Goal: Transaction & Acquisition: Purchase product/service

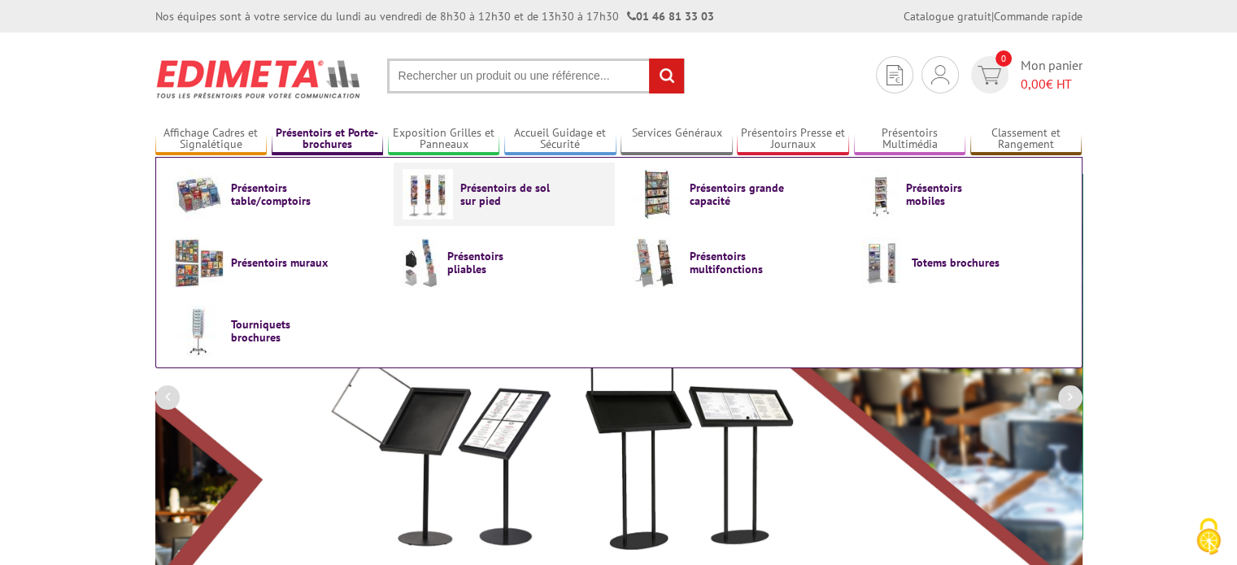
click at [445, 190] on img at bounding box center [428, 194] width 50 height 50
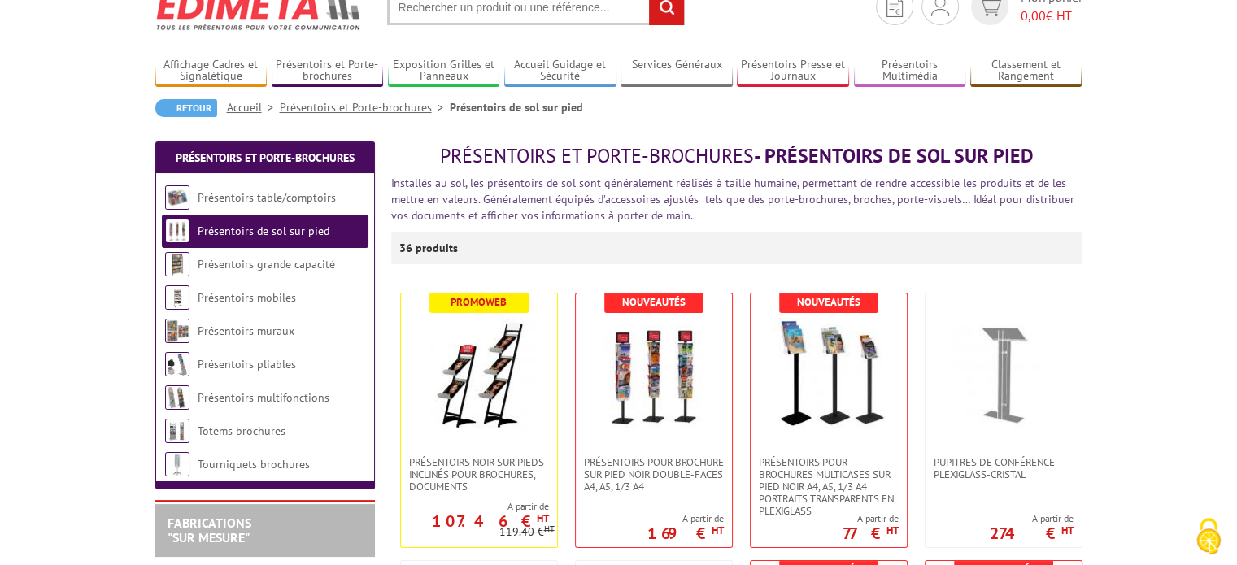
scroll to position [163, 0]
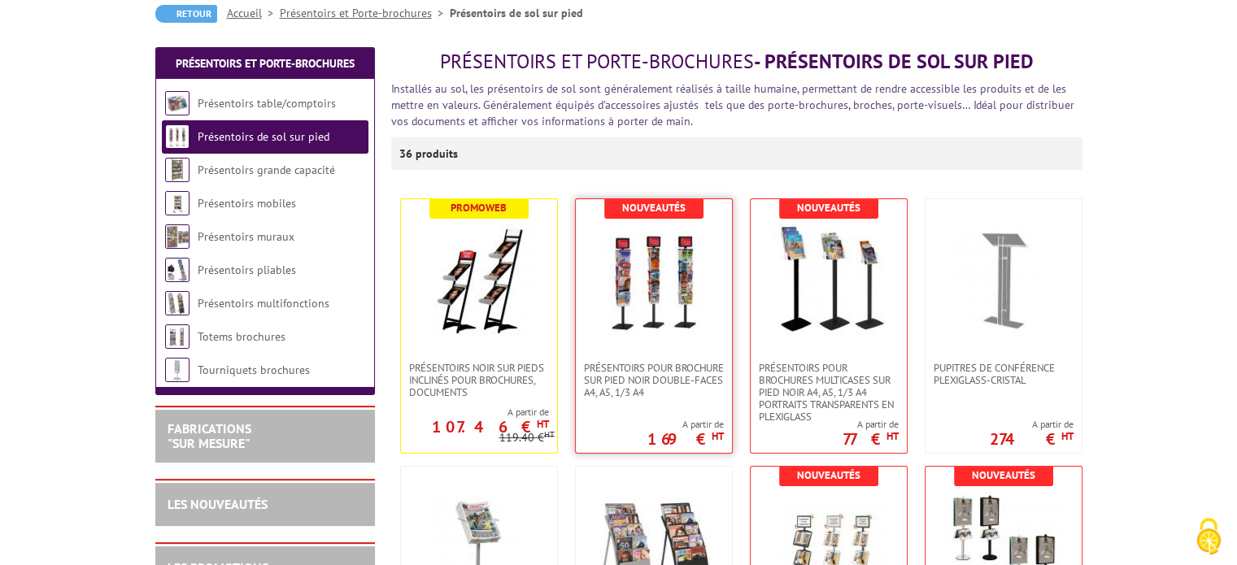
click at [638, 290] on img at bounding box center [654, 281] width 114 height 114
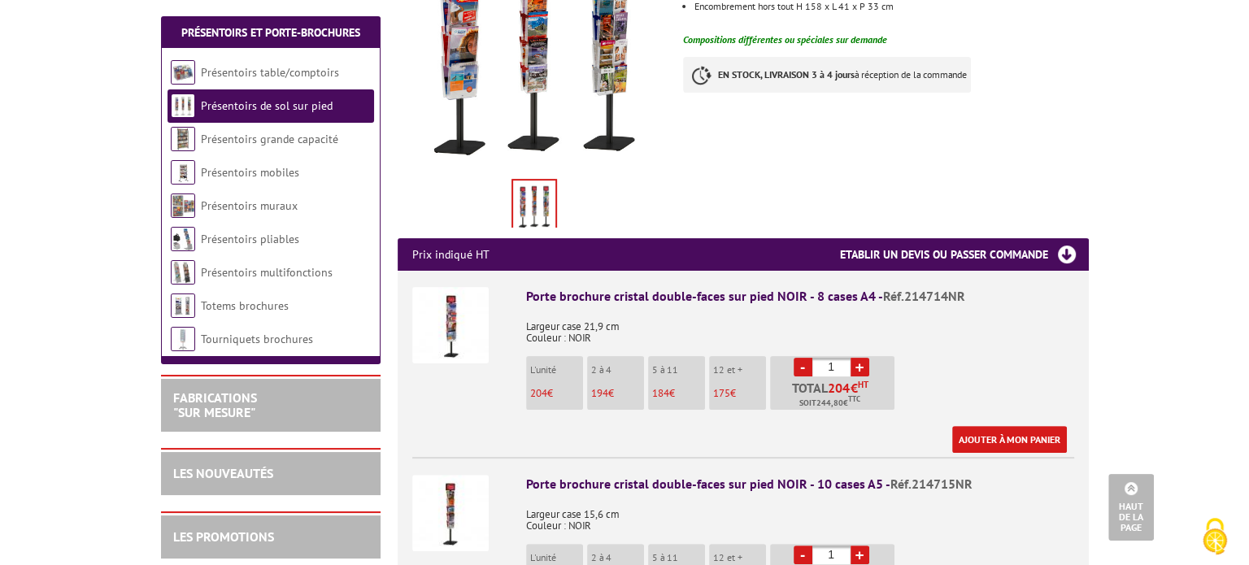
scroll to position [488, 0]
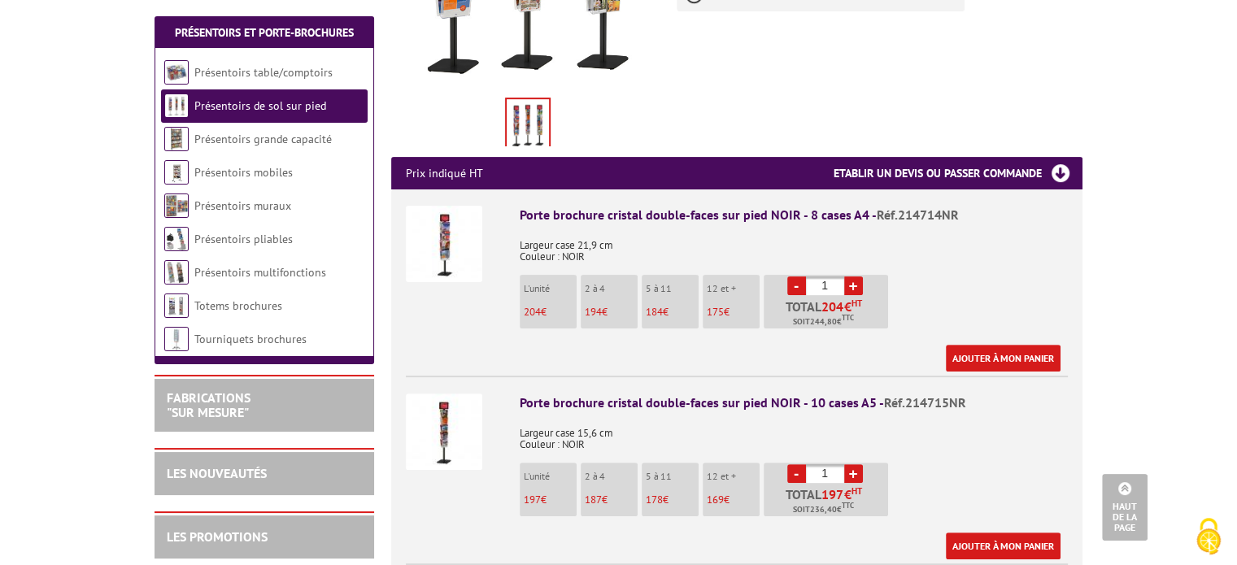
click at [839, 276] on input "1" at bounding box center [825, 285] width 38 height 19
type input "100"
click at [990, 246] on div "Porte brochure cristal double-faces sur pied NOIR - 8 cases A4 - Réf.214714NR L…" at bounding box center [794, 289] width 548 height 166
click at [1000, 345] on link "Ajouter à mon panier" at bounding box center [1003, 358] width 115 height 27
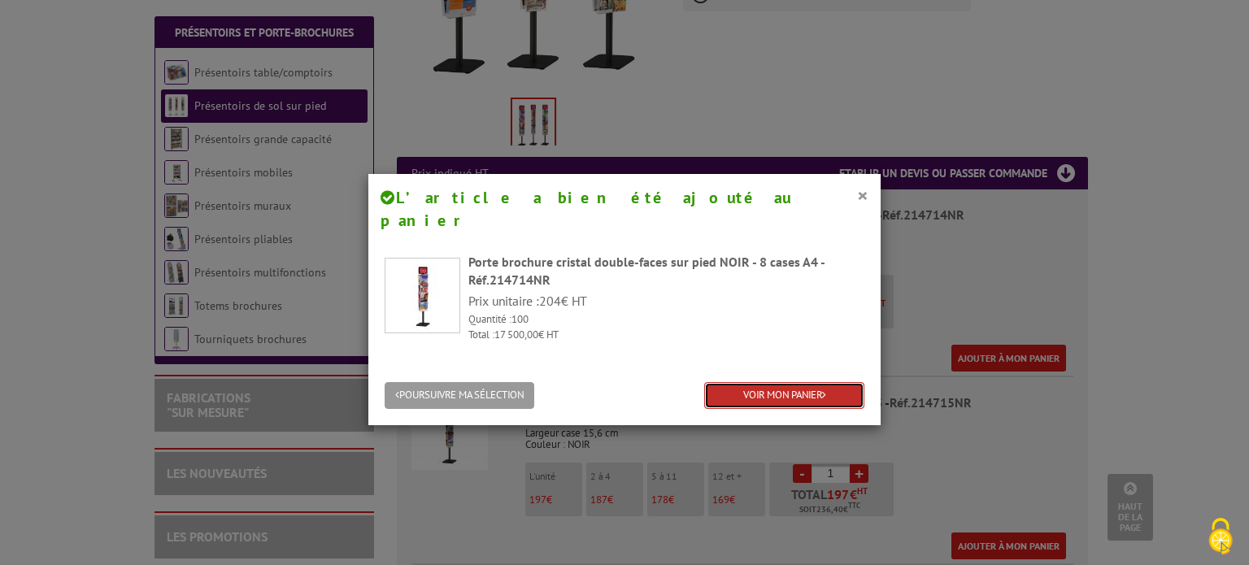
click at [780, 382] on link "VOIR MON PANIER" at bounding box center [784, 395] width 160 height 27
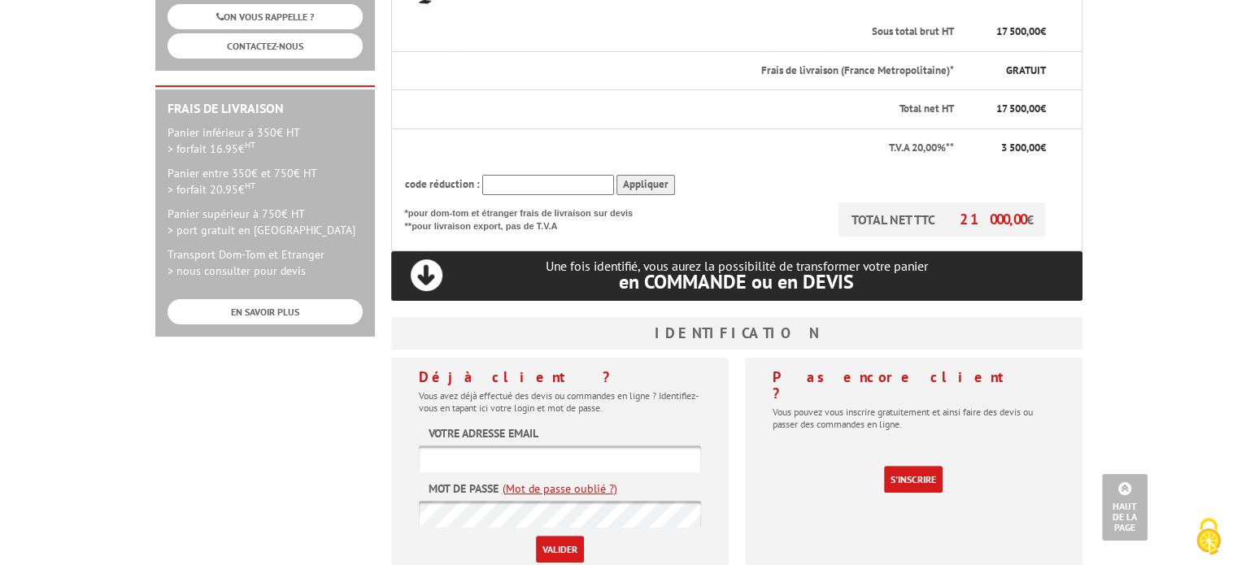
scroll to position [407, 0]
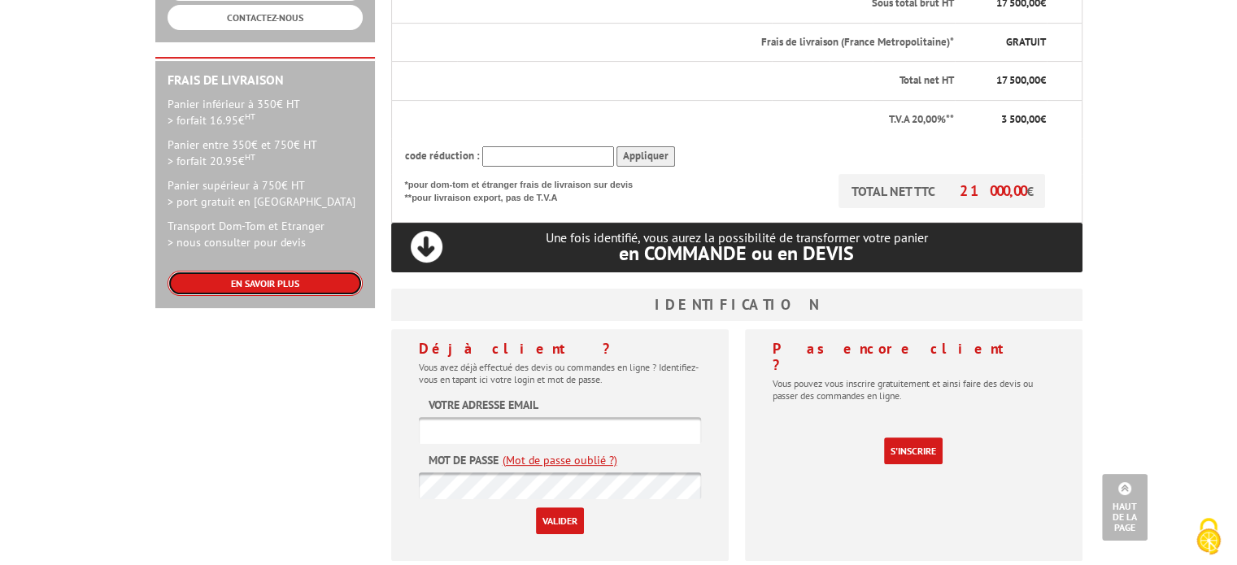
click at [253, 271] on link "EN SAVOIR PLUS" at bounding box center [265, 283] width 195 height 25
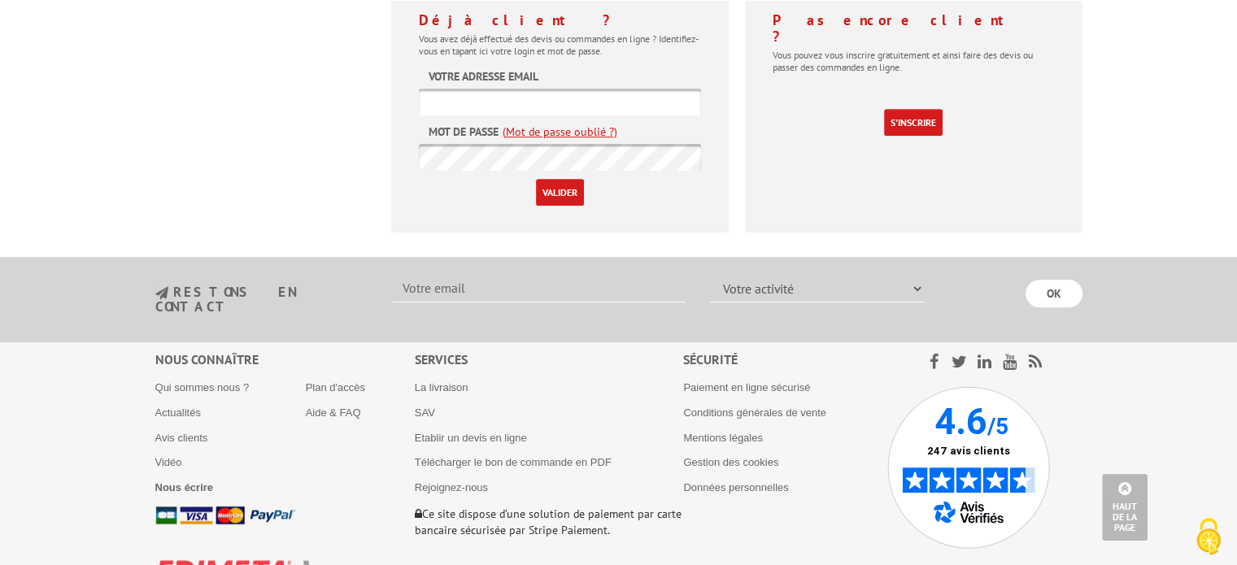
scroll to position [708, 0]
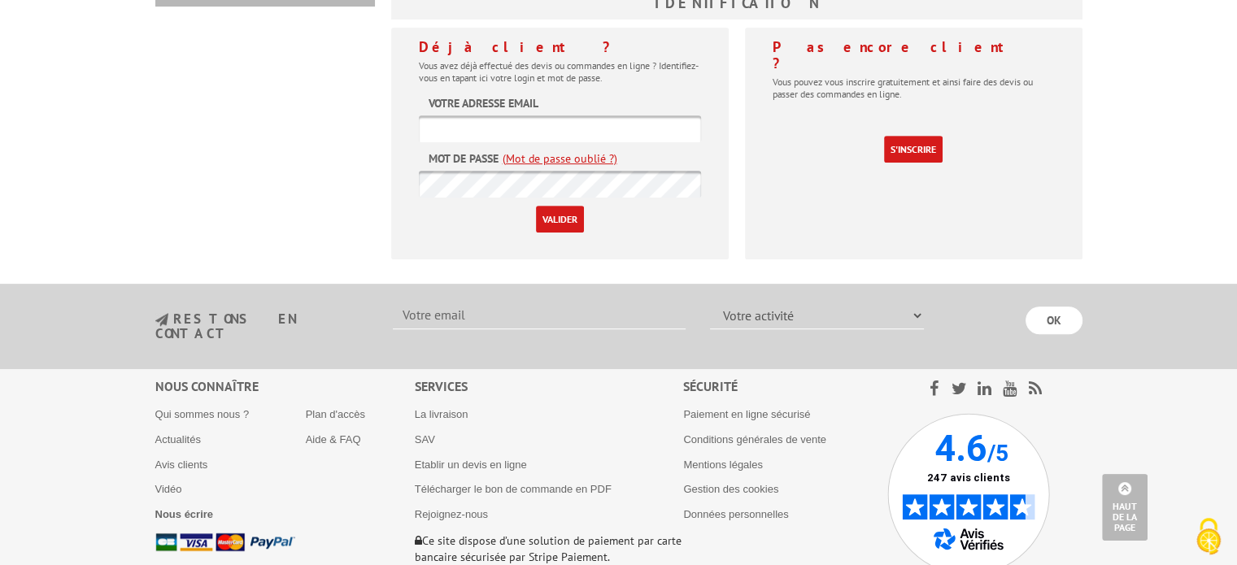
click at [963, 462] on img at bounding box center [968, 494] width 163 height 163
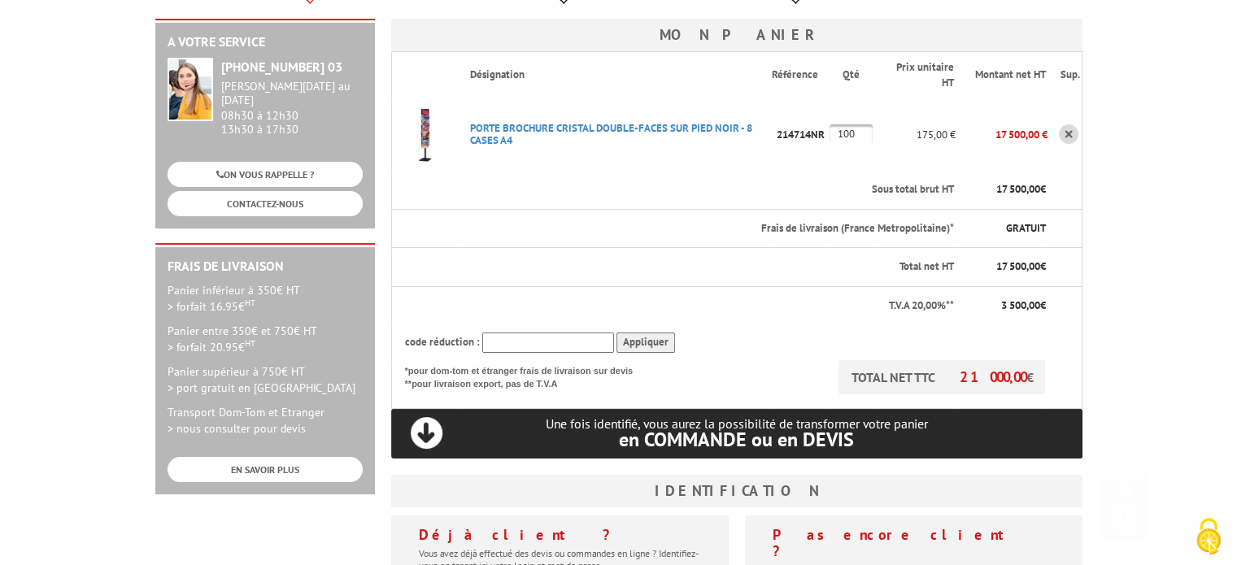
scroll to position [0, 0]
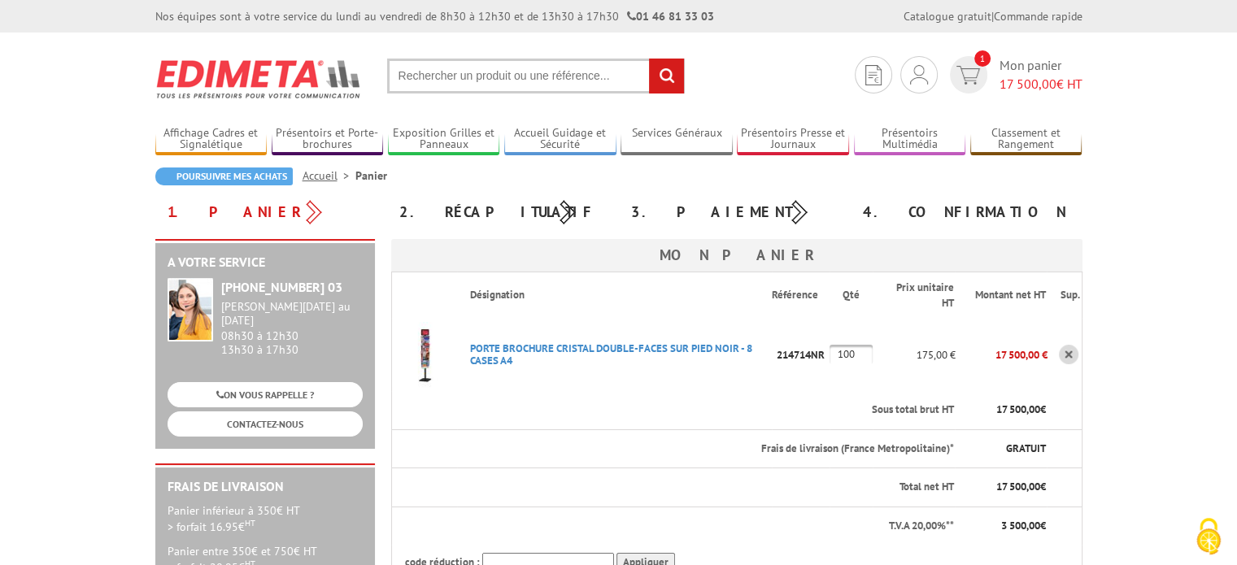
click at [234, 72] on img at bounding box center [258, 79] width 207 height 60
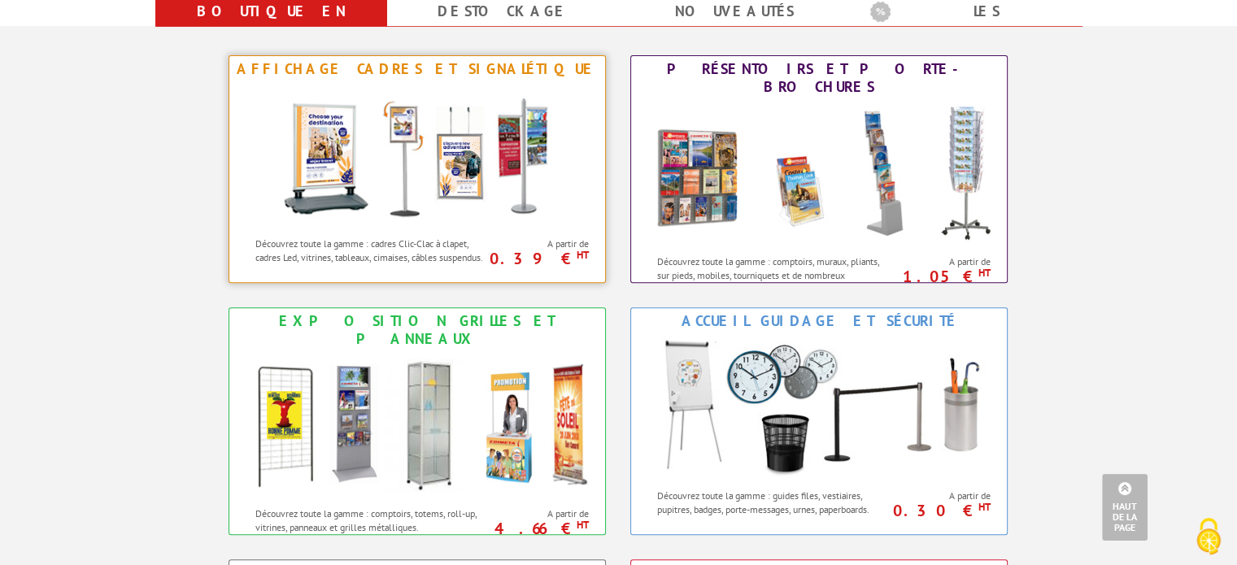
scroll to position [651, 0]
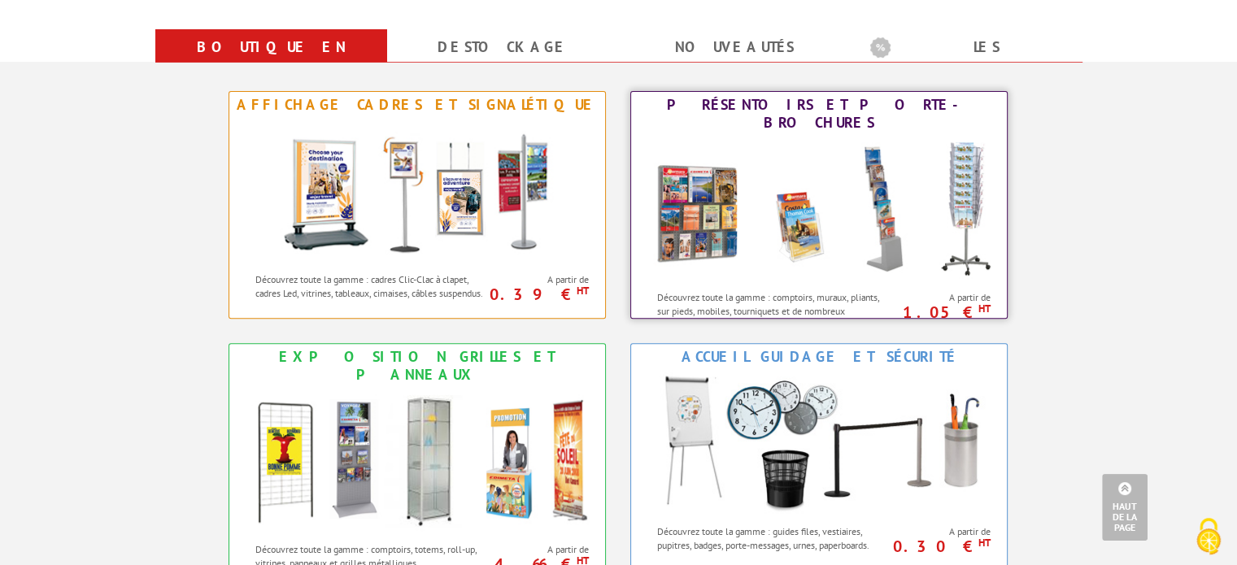
click at [842, 227] on img at bounding box center [819, 209] width 358 height 146
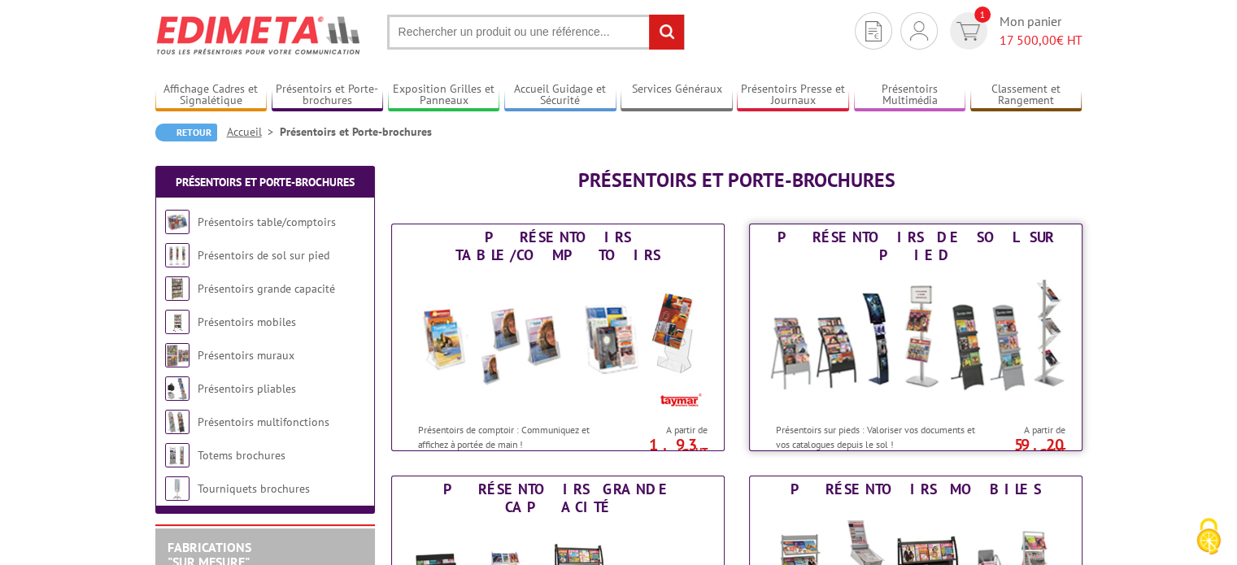
scroll to position [81, 0]
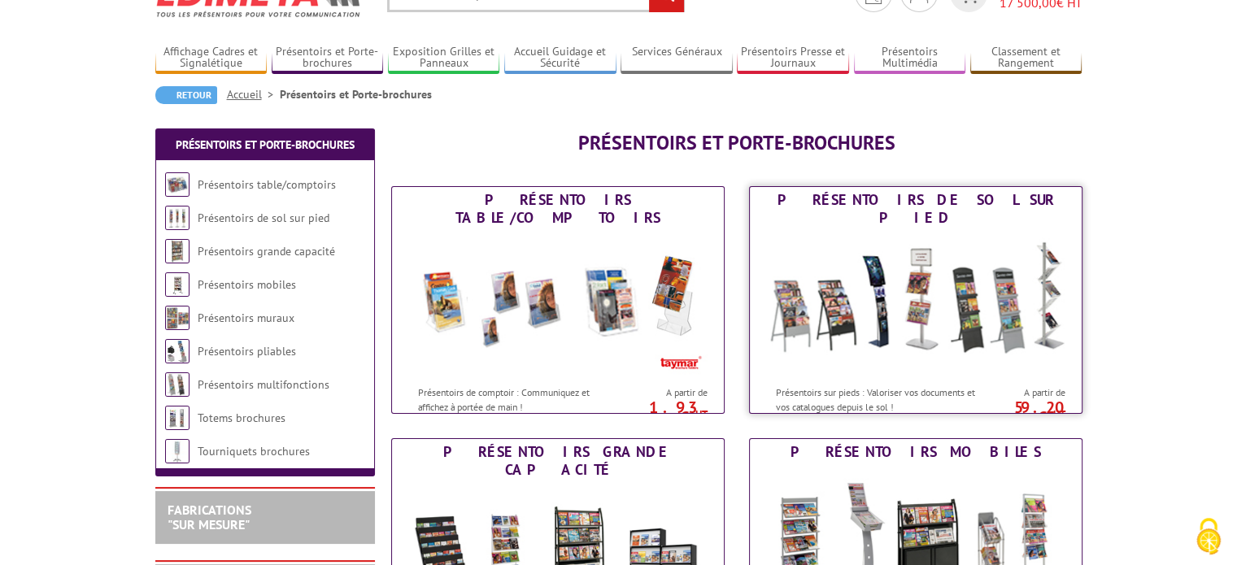
click at [908, 294] on img at bounding box center [915, 304] width 301 height 146
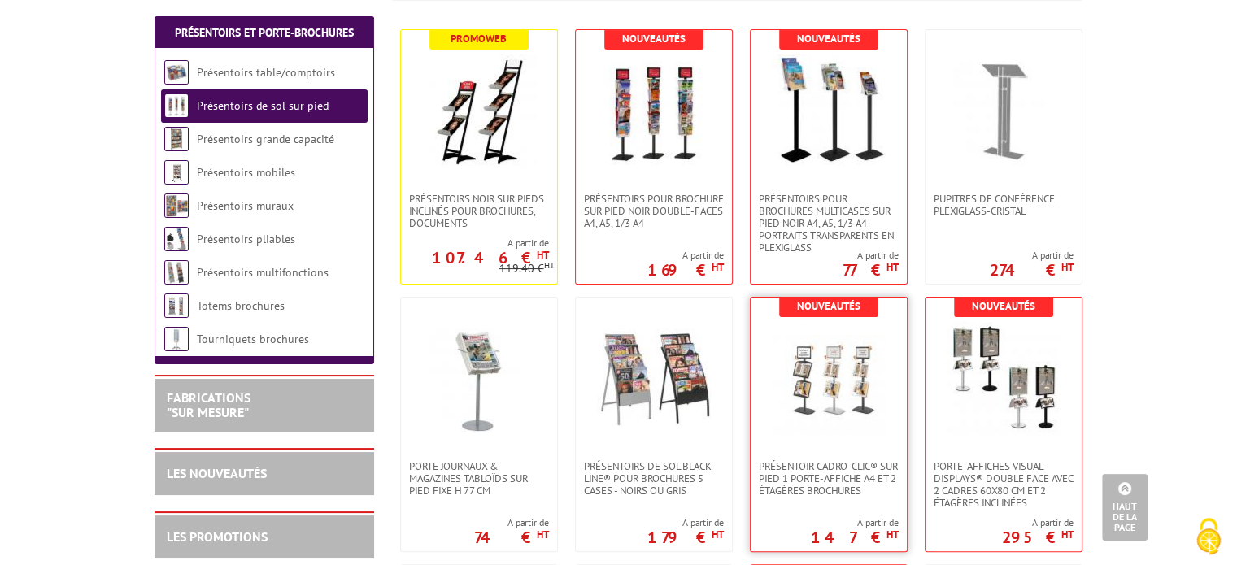
scroll to position [325, 0]
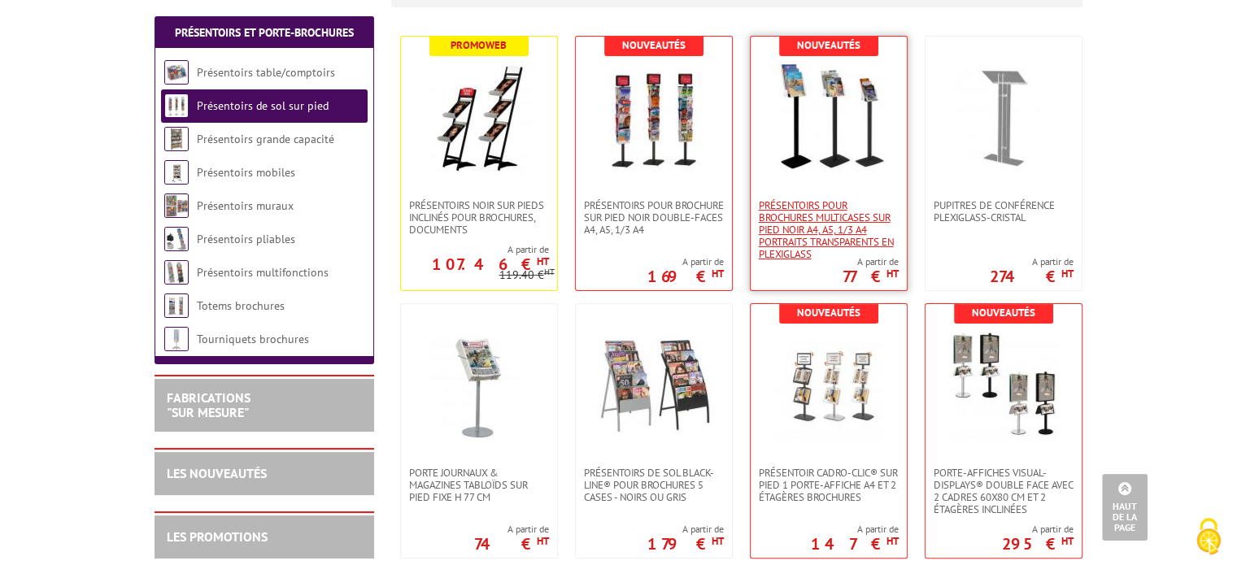
click at [846, 207] on span "Présentoirs pour brochures multicases sur pied NOIR A4, A5, 1/3 A4 Portraits tr…" at bounding box center [829, 229] width 140 height 61
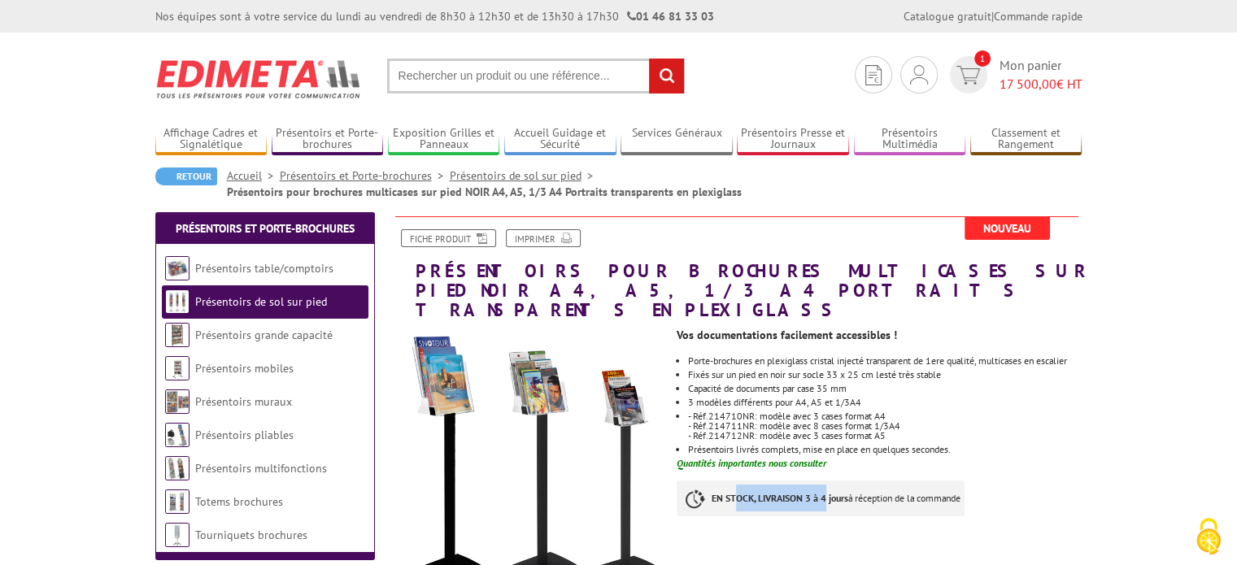
drag, startPoint x: 828, startPoint y: 490, endPoint x: 737, endPoint y: 494, distance: 91.2
click at [737, 494] on p "EN STOCK, LIVRAISON 3 à 4 jours à réception de la commande" at bounding box center [821, 499] width 288 height 36
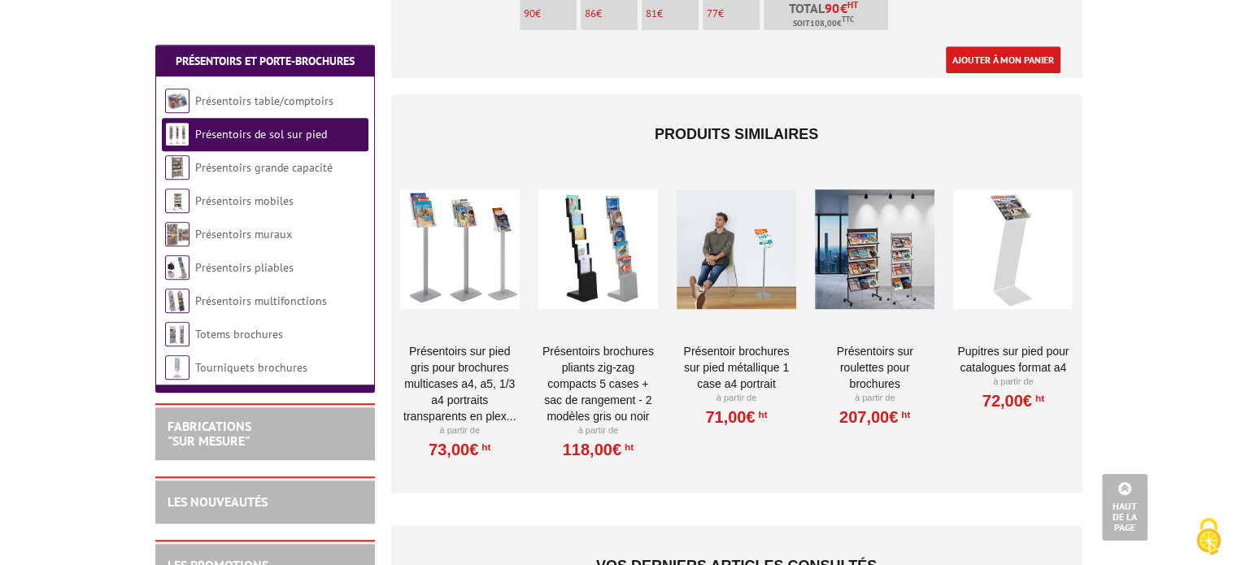
scroll to position [1220, 0]
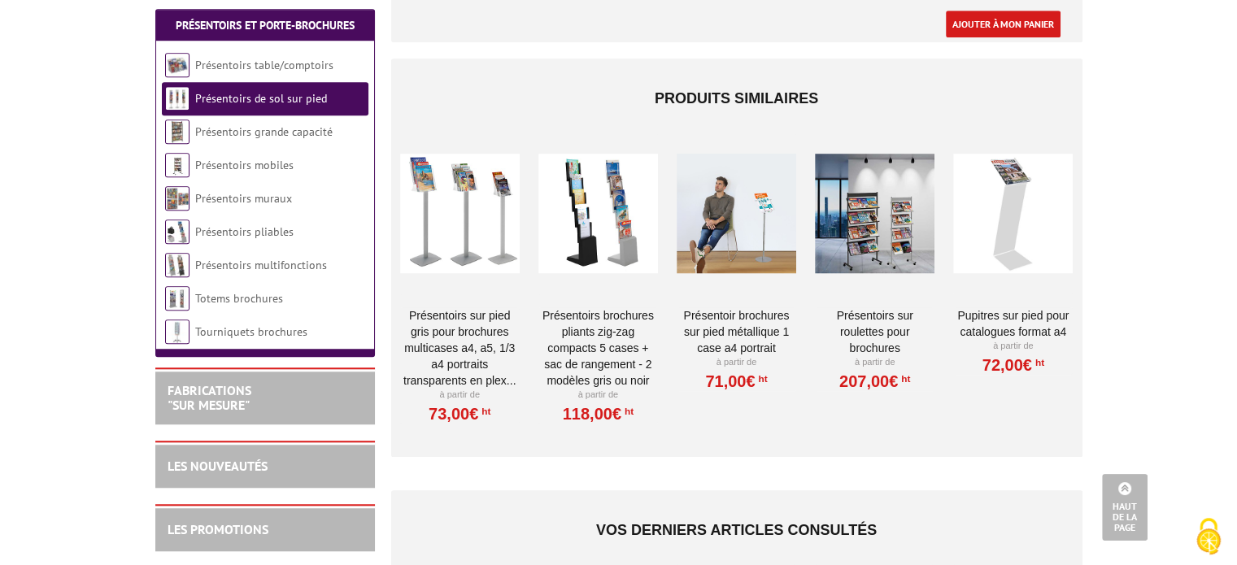
click at [612, 205] on div at bounding box center [598, 214] width 120 height 163
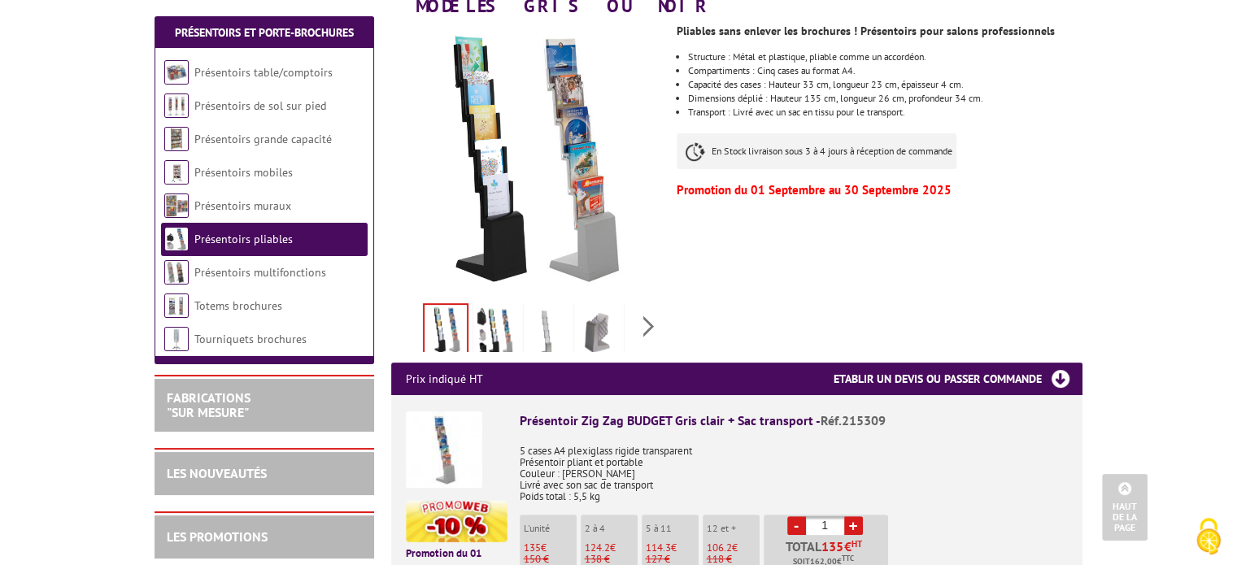
scroll to position [407, 0]
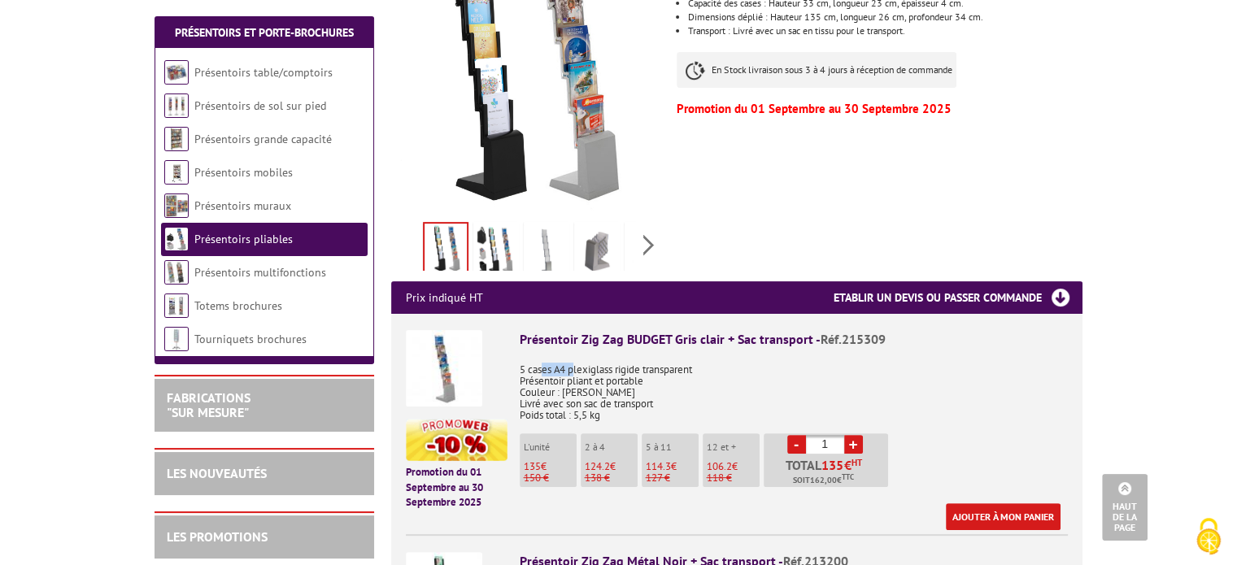
drag, startPoint x: 547, startPoint y: 348, endPoint x: 576, endPoint y: 354, distance: 29.0
click at [576, 354] on p "5 cases A4 plexiglass rigide transparent Présentoir pliant et portable Couleur …" at bounding box center [794, 387] width 548 height 68
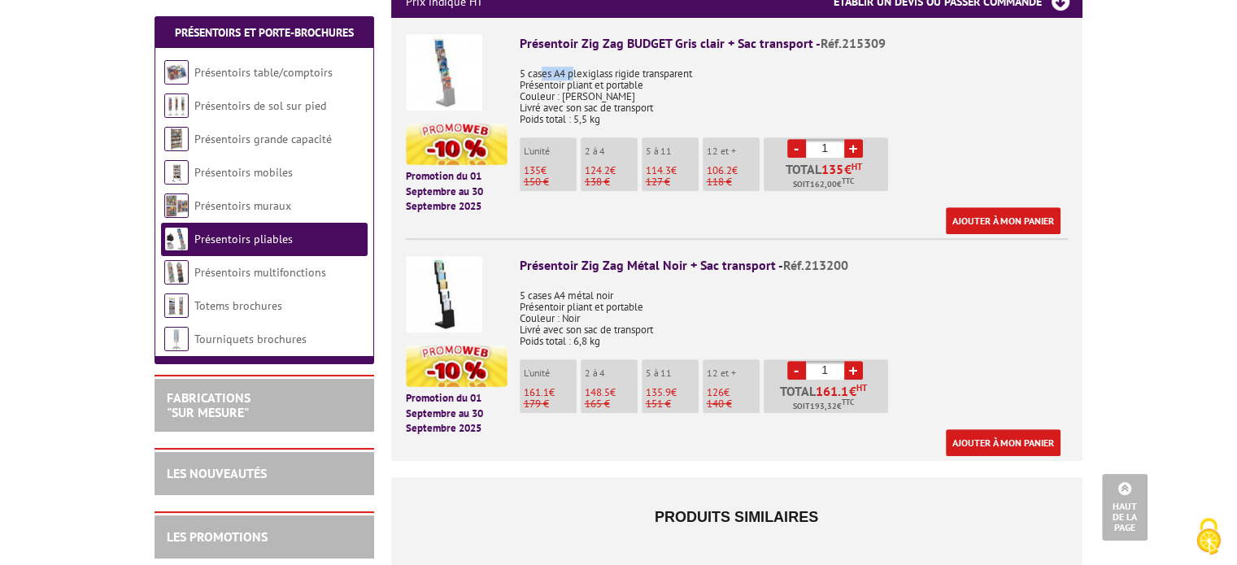
scroll to position [732, 0]
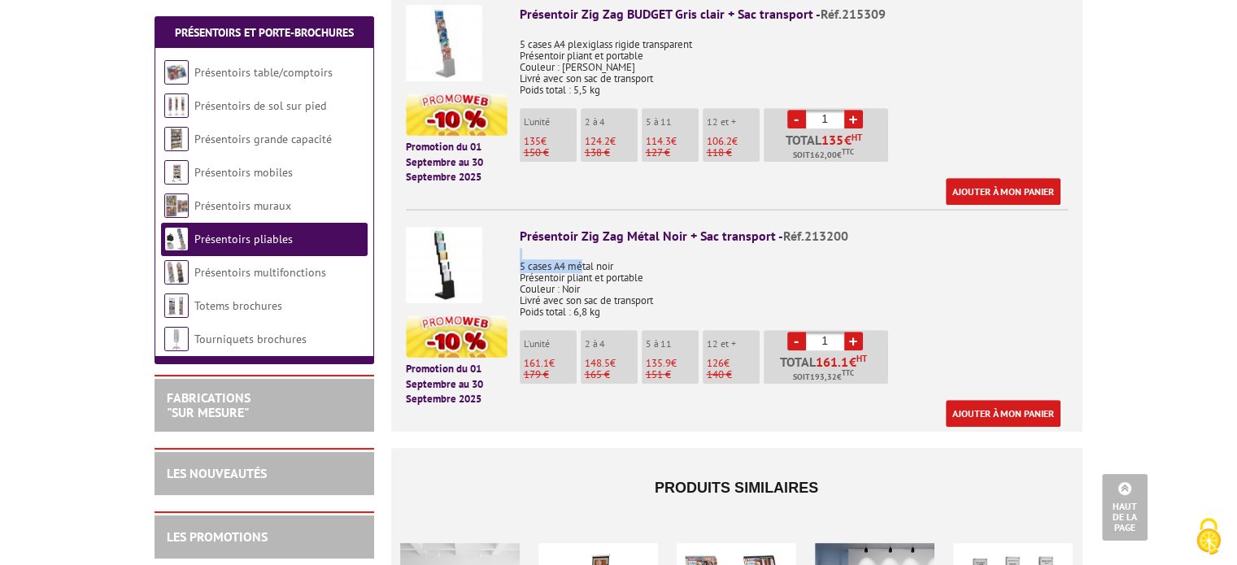
drag, startPoint x: 566, startPoint y: 237, endPoint x: 584, endPoint y: 253, distance: 23.6
click at [582, 250] on p "5 cases A4 métal noir Présentoir pliant et portable Couleur : Noir Livré avec s…" at bounding box center [794, 284] width 548 height 68
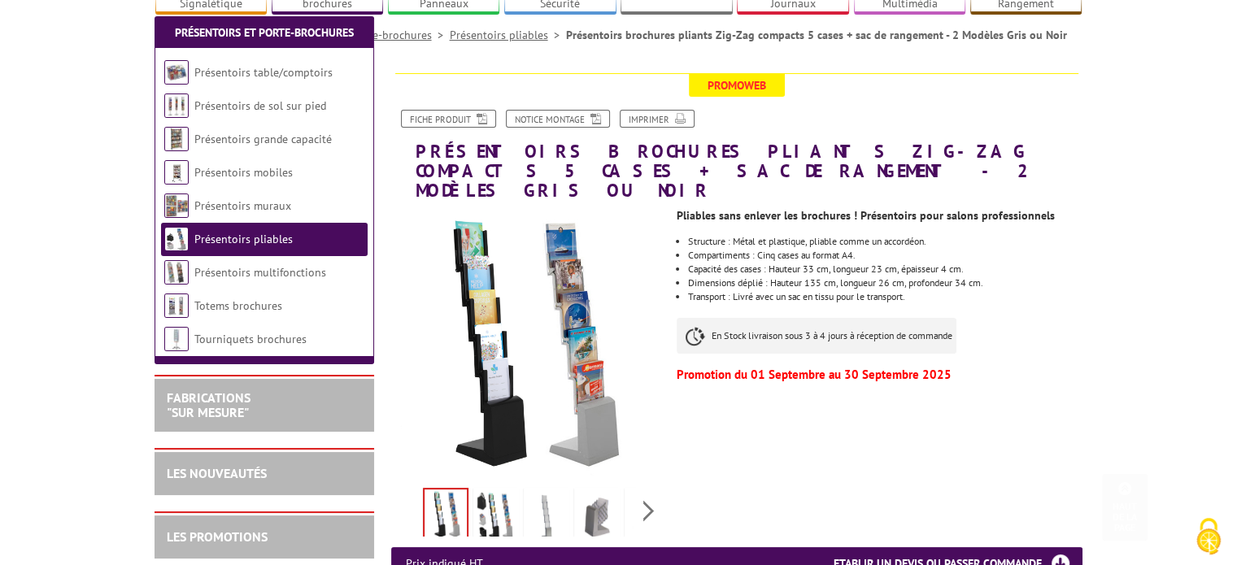
scroll to position [0, 0]
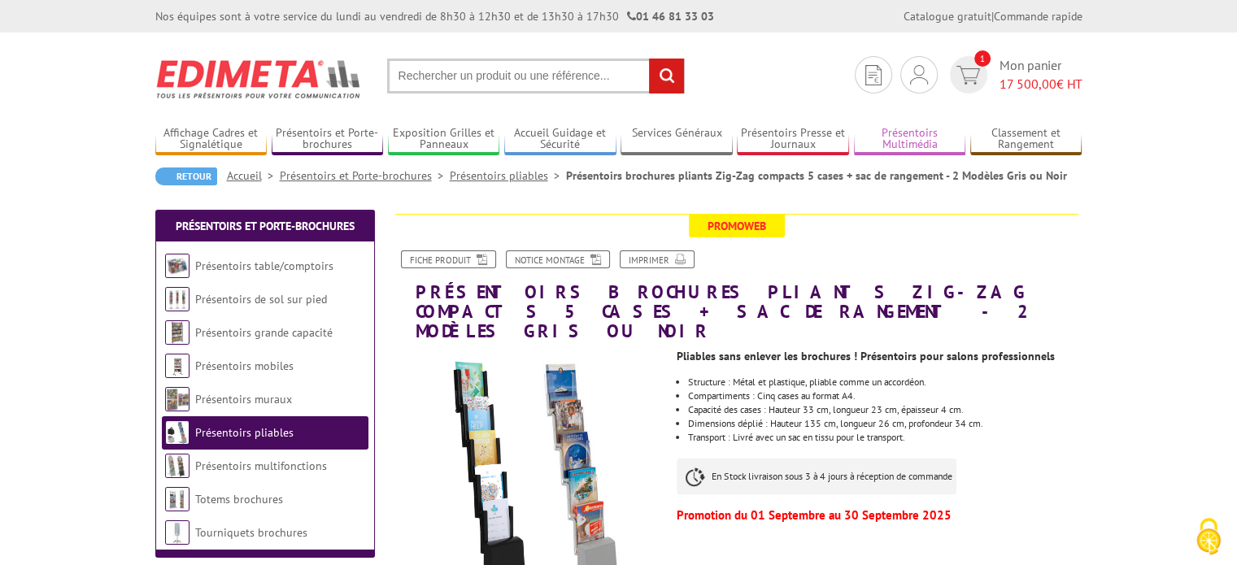
click at [886, 138] on link "Présentoirs Multimédia" at bounding box center [910, 139] width 112 height 27
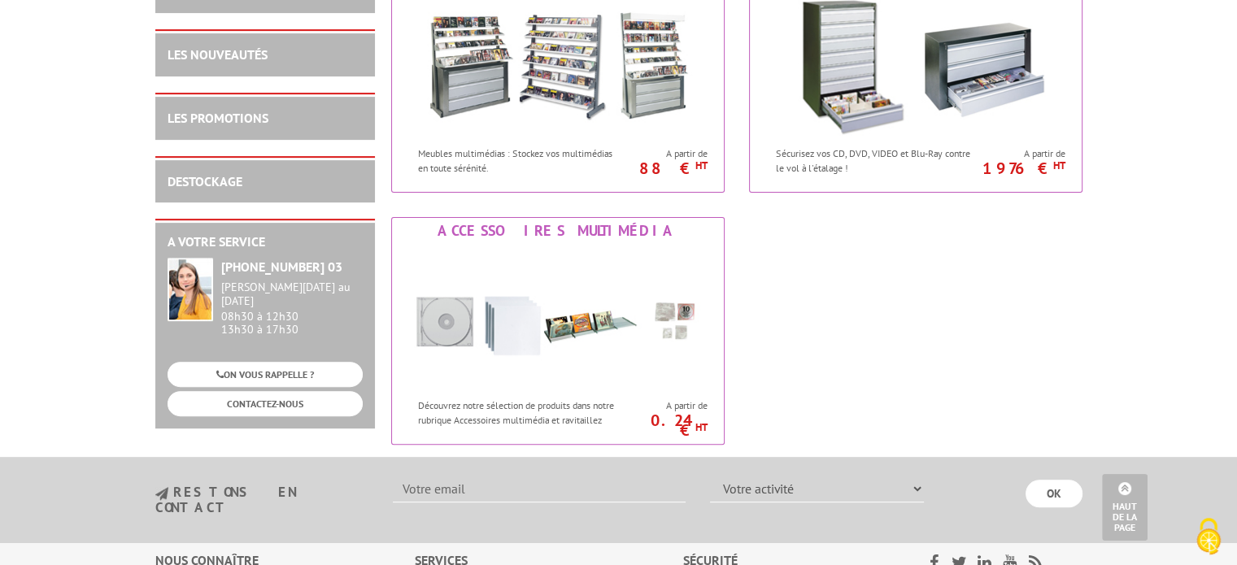
scroll to position [569, 0]
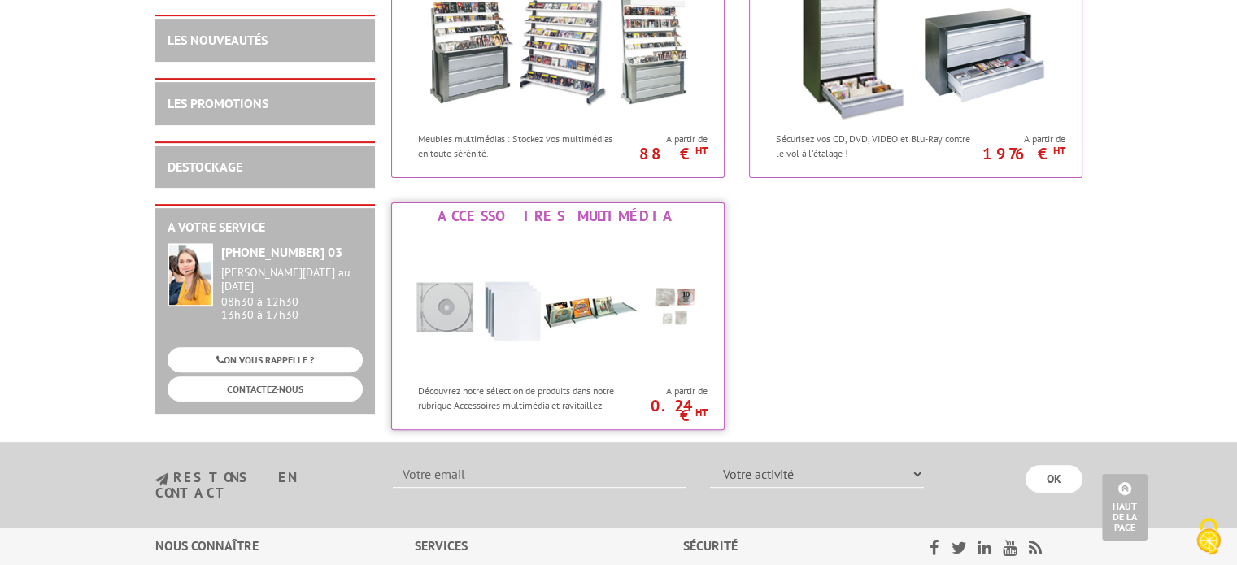
click at [578, 293] on img at bounding box center [557, 302] width 301 height 146
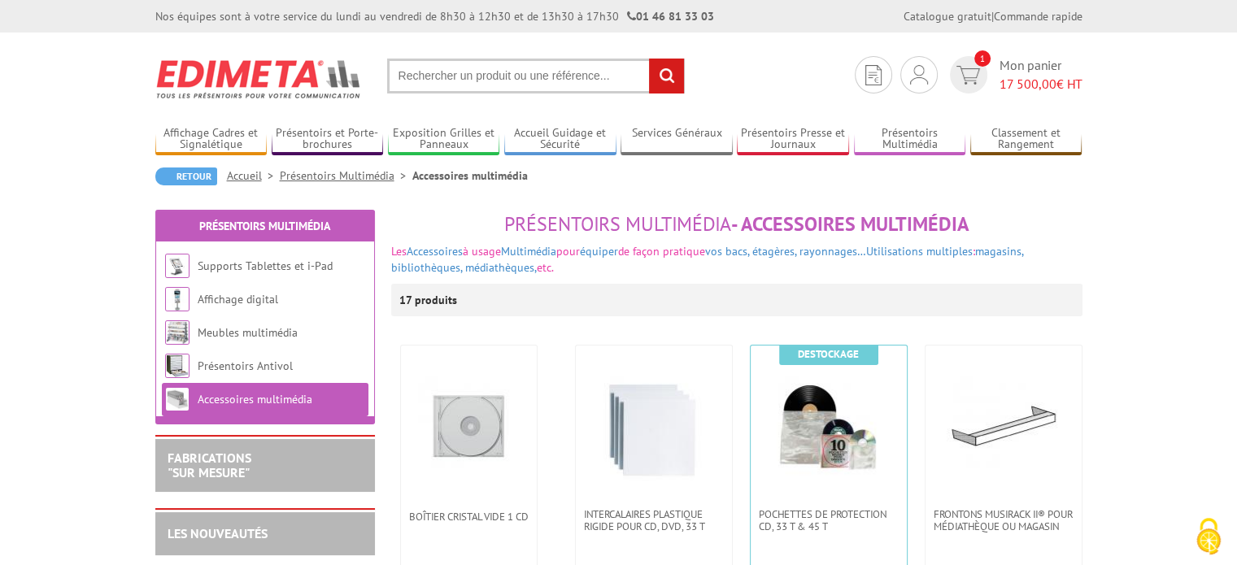
click at [250, 73] on img at bounding box center [258, 79] width 207 height 60
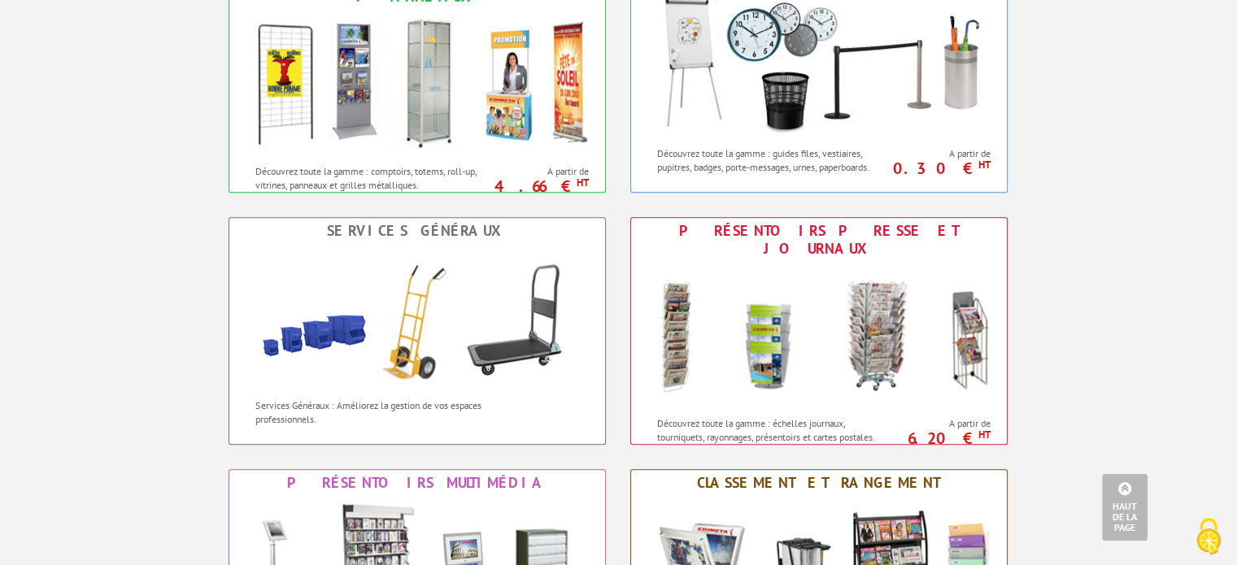
scroll to position [1057, 0]
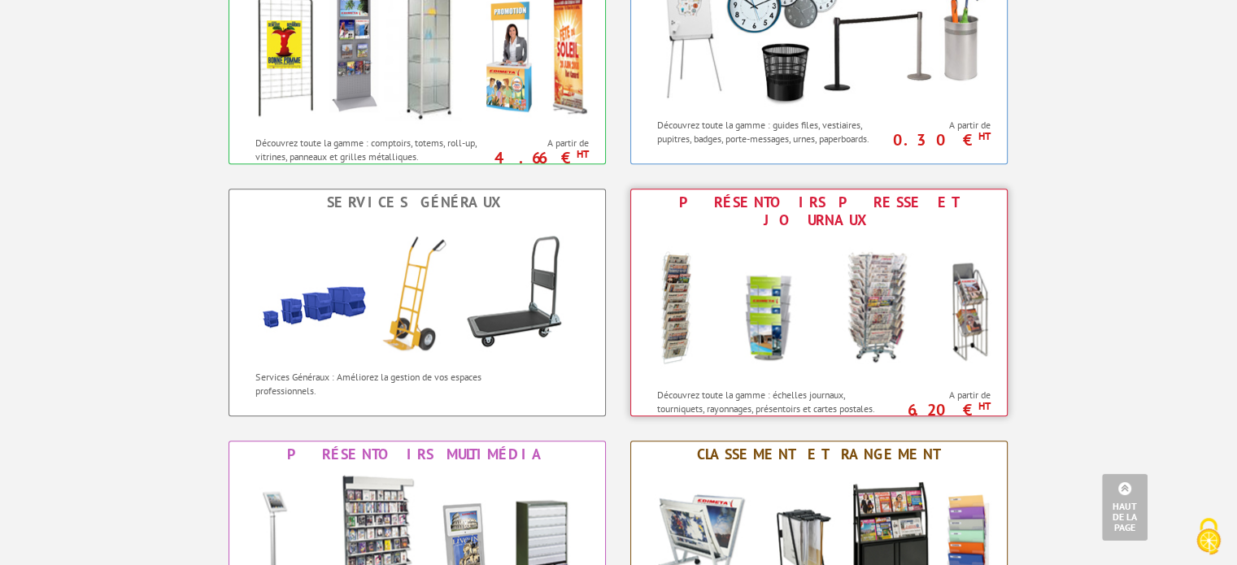
click at [767, 276] on img at bounding box center [819, 306] width 358 height 146
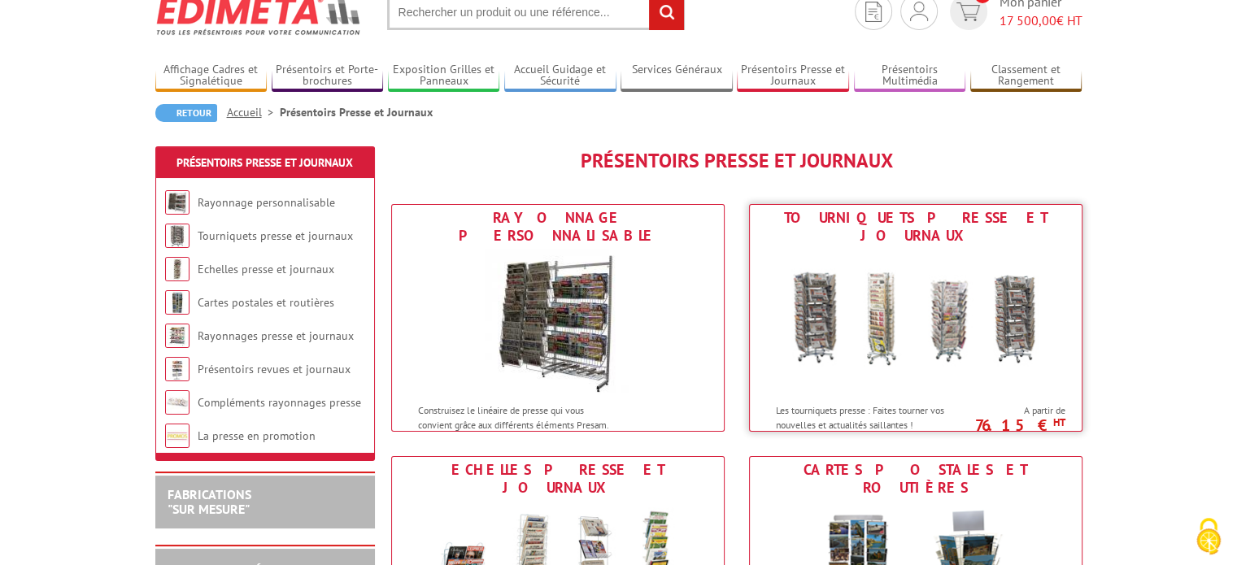
scroll to position [163, 0]
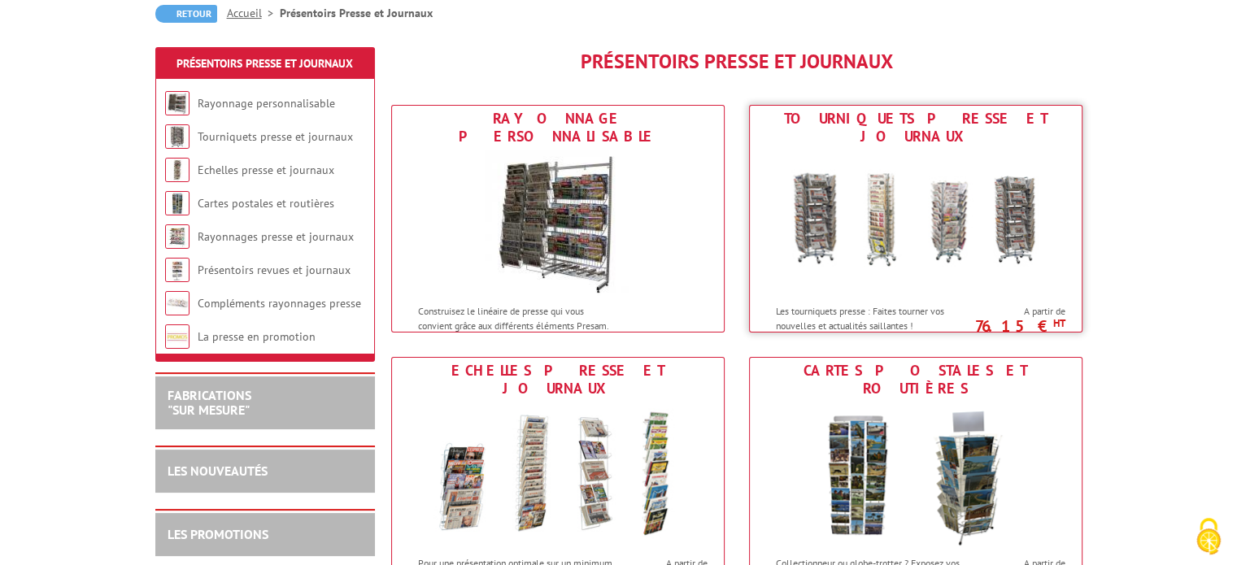
click at [815, 220] on img at bounding box center [915, 223] width 301 height 146
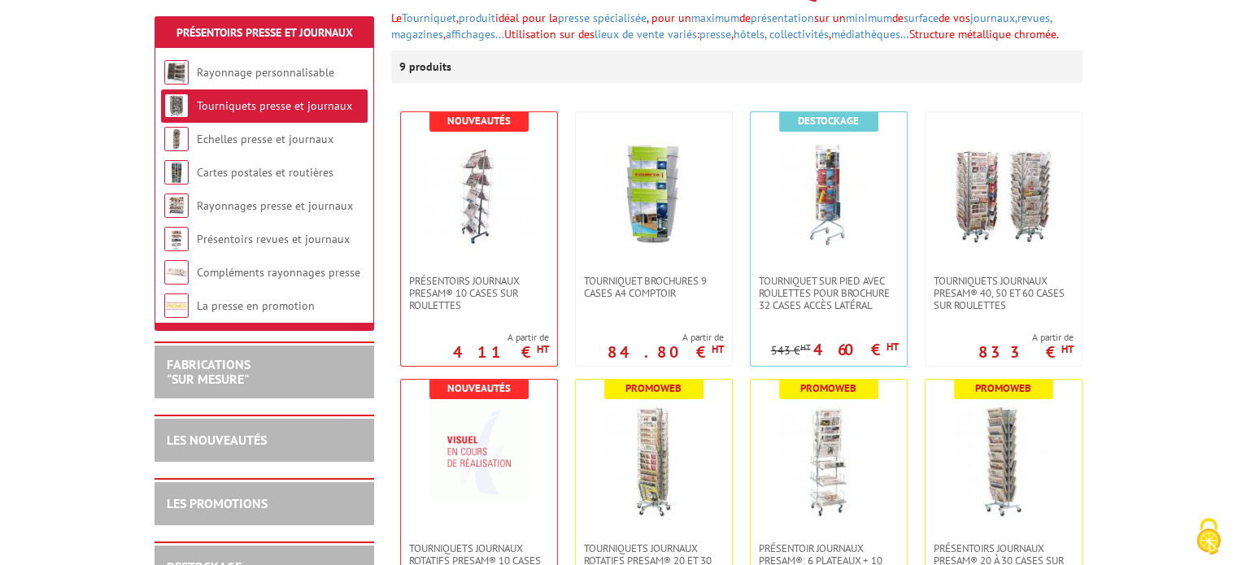
scroll to position [244, 0]
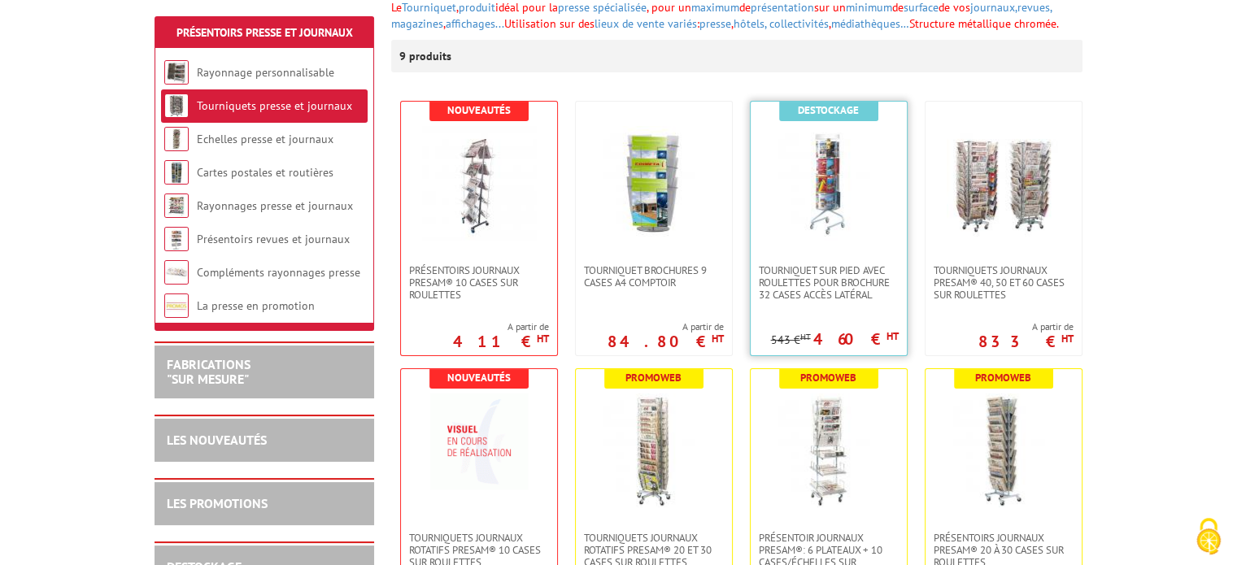
click at [811, 214] on img at bounding box center [829, 183] width 114 height 114
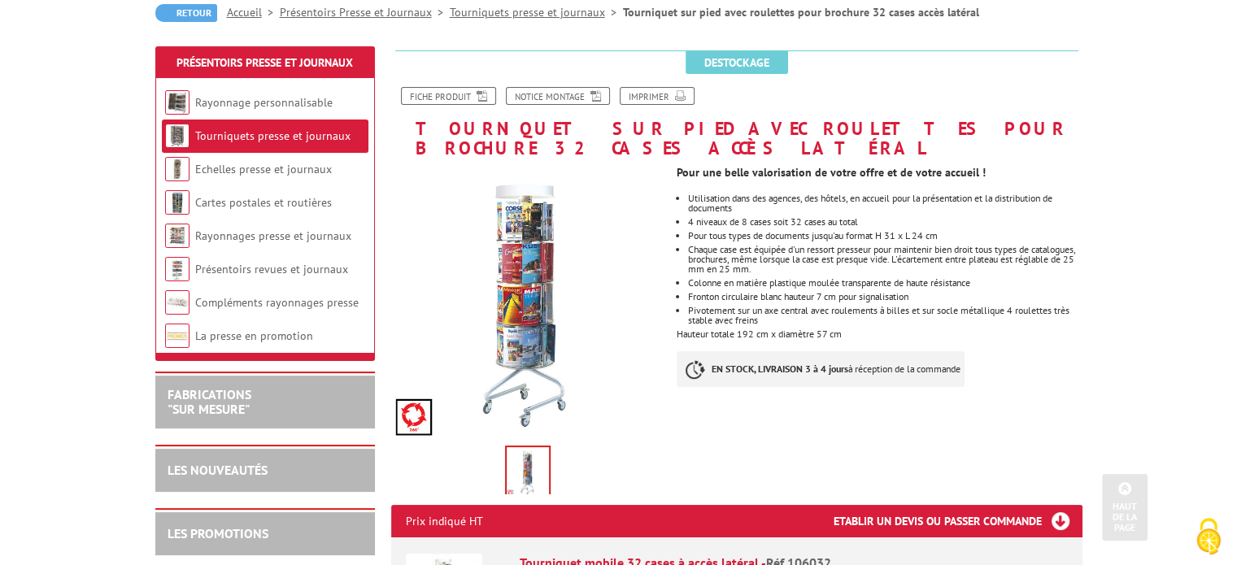
scroll to position [163, 0]
